Goal: Communication & Community: Ask a question

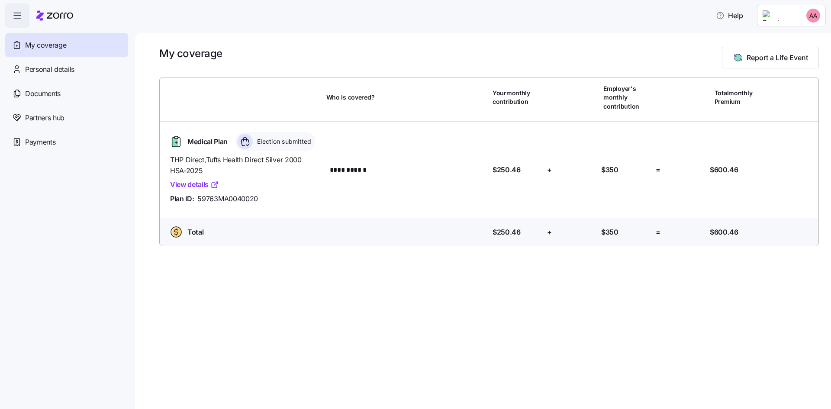
drag, startPoint x: 30, startPoint y: 37, endPoint x: 208, endPoint y: 237, distance: 268.0
click at [208, 237] on div "Total" at bounding box center [245, 232] width 156 height 14
click at [743, 16] on span "Help" at bounding box center [729, 15] width 27 height 10
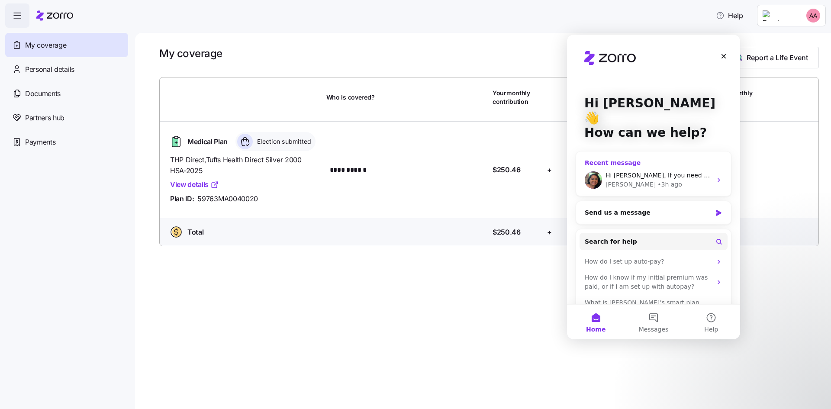
click at [664, 171] on div "Hi Ana, If you need assistance understanding your options or selecting a plan, …" at bounding box center [659, 175] width 107 height 9
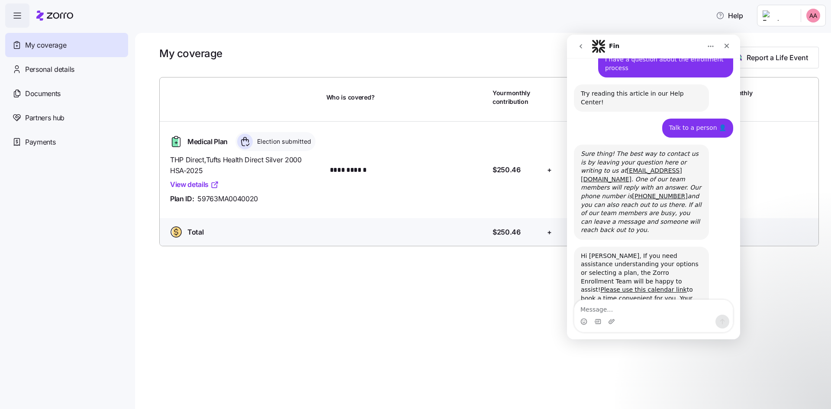
scroll to position [79, 0]
click at [726, 48] on icon "Close" at bounding box center [726, 45] width 7 height 7
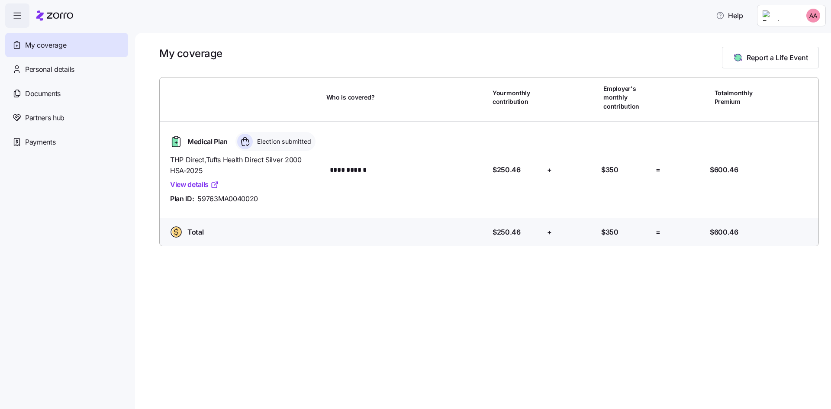
click at [801, 23] on html "**********" at bounding box center [415, 202] width 831 height 404
click at [791, 61] on div "My settings Log out" at bounding box center [796, 46] width 59 height 35
click at [791, 55] on div "Log out" at bounding box center [791, 53] width 34 height 10
click at [737, 12] on span "Help" at bounding box center [729, 15] width 27 height 10
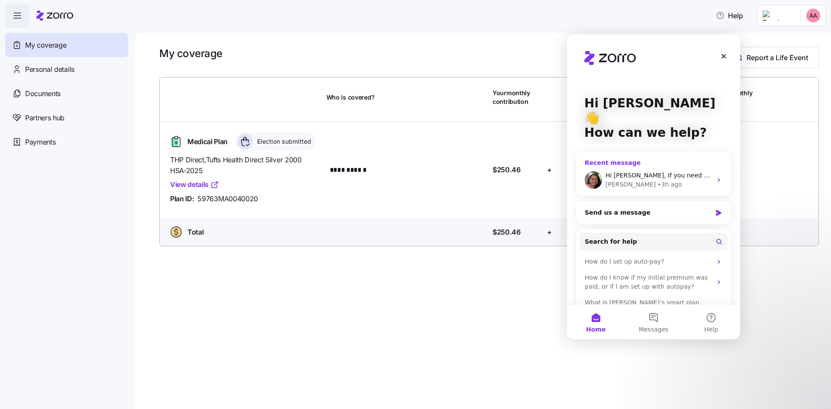
click at [658, 180] on div "• 3h ago" at bounding box center [670, 184] width 25 height 9
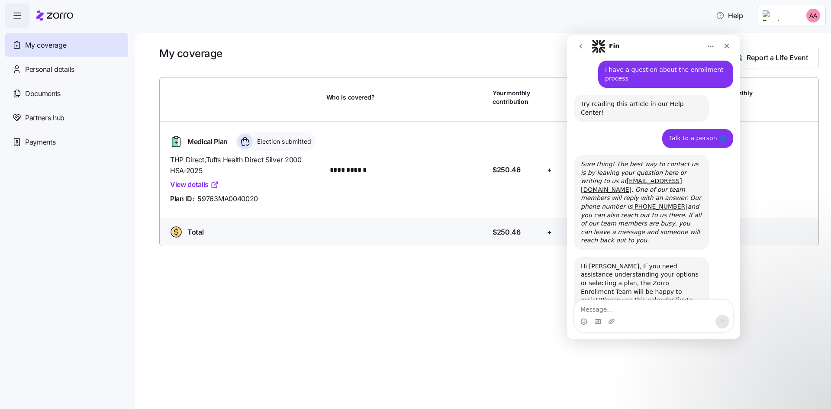
scroll to position [79, 0]
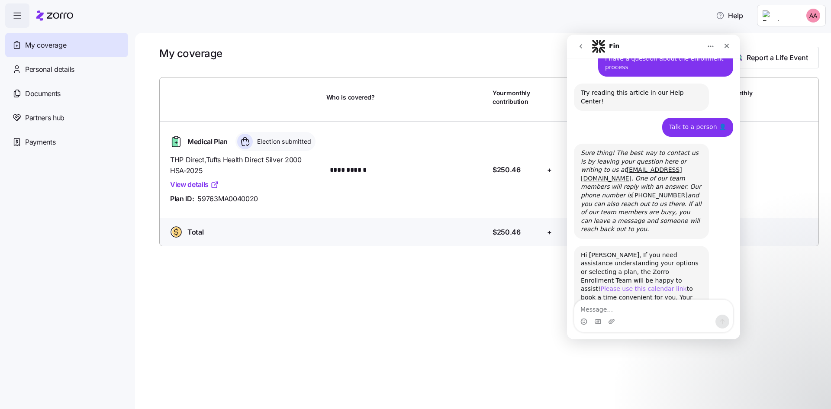
click at [632, 285] on link "Please use this calendar link" at bounding box center [643, 288] width 86 height 7
